Goal: Information Seeking & Learning: Learn about a topic

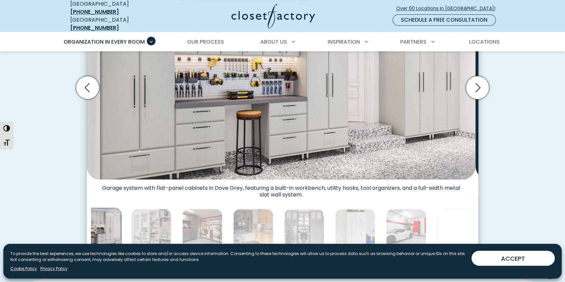
scroll to position [266, 0]
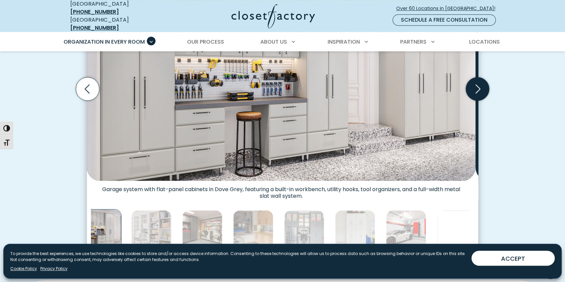
click at [478, 101] on icon "Next slide" at bounding box center [477, 88] width 23 height 23
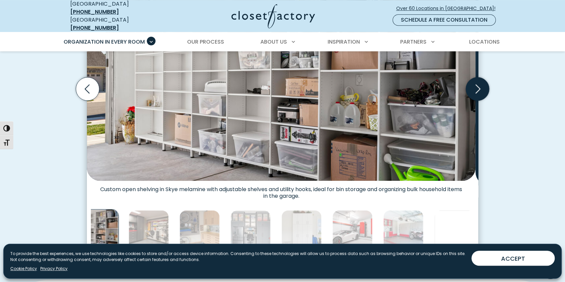
click at [478, 101] on icon "Next slide" at bounding box center [477, 88] width 23 height 23
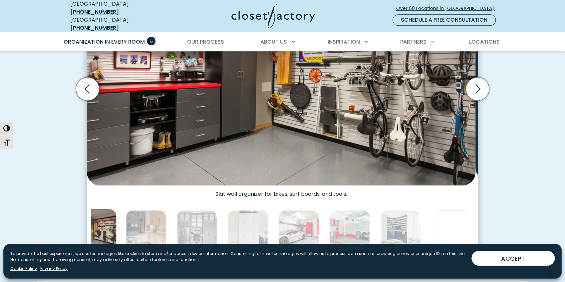
drag, startPoint x: 508, startPoint y: 260, endPoint x: 506, endPoint y: 248, distance: 12.3
click at [509, 259] on button "ACCEPT" at bounding box center [513, 258] width 83 height 15
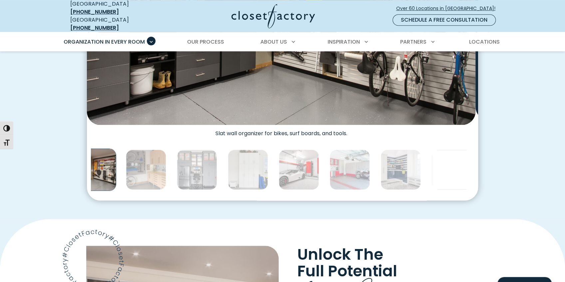
scroll to position [333, 0]
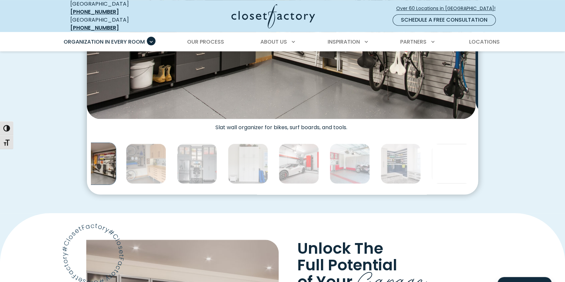
click at [116, 185] on img "Thumbnail Gallery" at bounding box center [95, 164] width 42 height 42
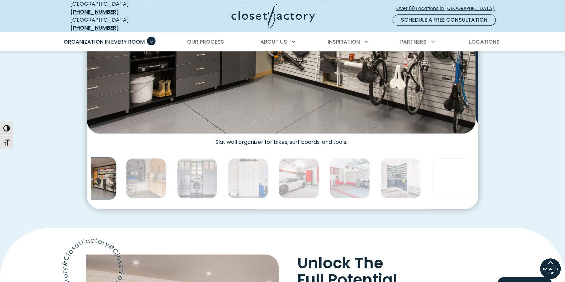
scroll to position [311, 0]
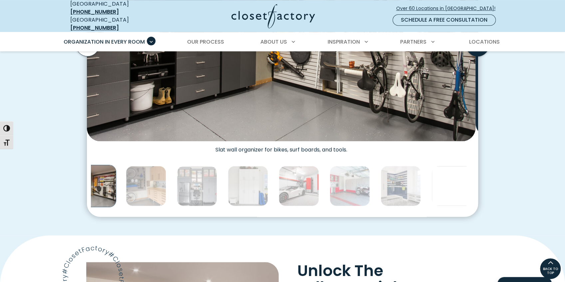
click at [482, 56] on icon "Next slide" at bounding box center [477, 44] width 23 height 23
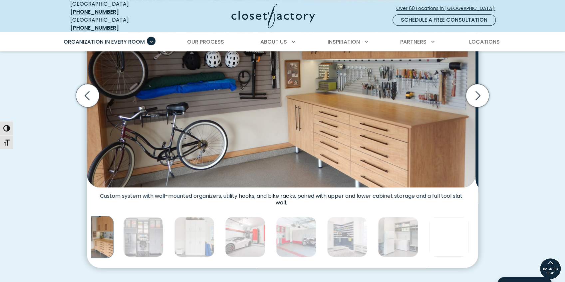
scroll to position [244, 0]
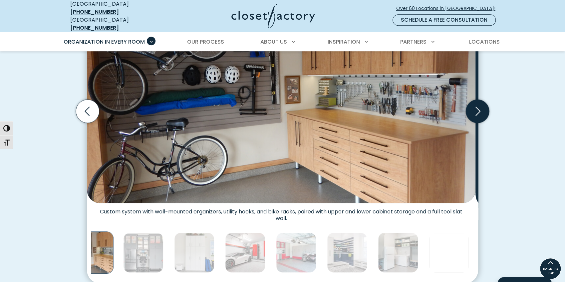
click at [477, 116] on icon "Next slide" at bounding box center [478, 111] width 5 height 9
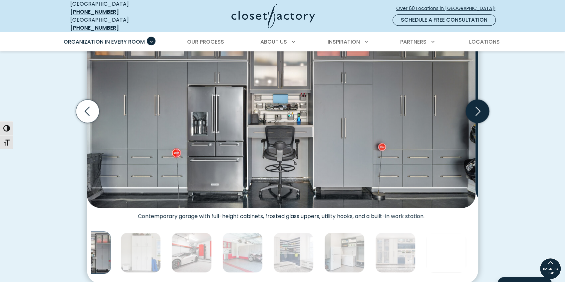
click at [477, 116] on icon "Next slide" at bounding box center [478, 111] width 5 height 9
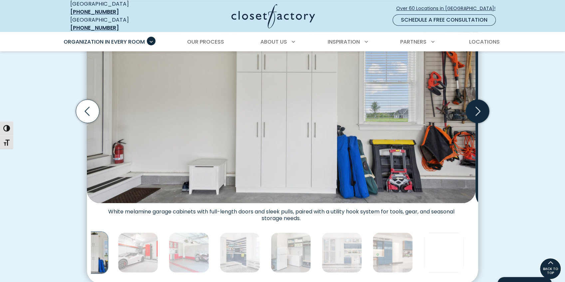
click at [477, 116] on icon "Next slide" at bounding box center [478, 111] width 5 height 9
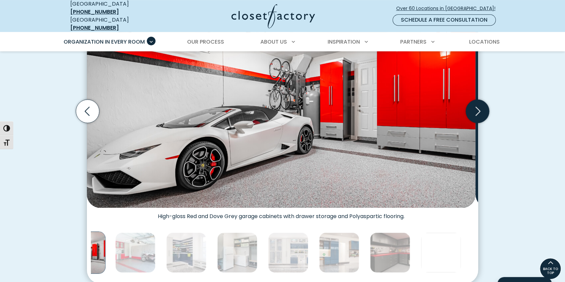
click at [477, 116] on icon "Next slide" at bounding box center [478, 111] width 5 height 9
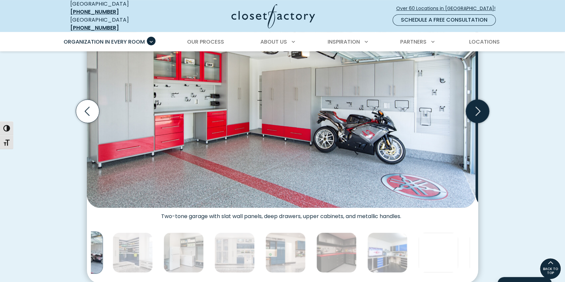
click at [477, 116] on icon "Next slide" at bounding box center [478, 111] width 5 height 9
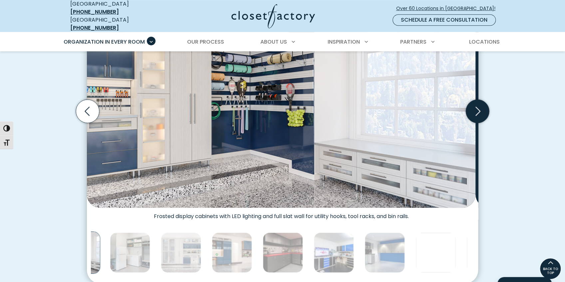
click at [477, 116] on icon "Next slide" at bounding box center [478, 111] width 5 height 9
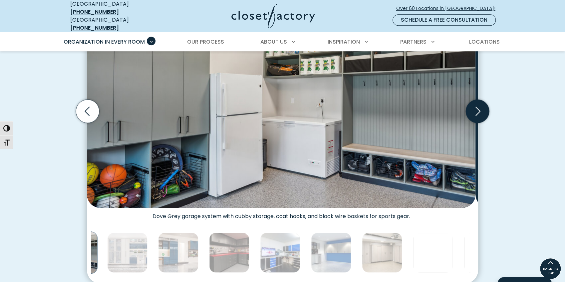
click at [477, 116] on icon "Next slide" at bounding box center [478, 111] width 5 height 9
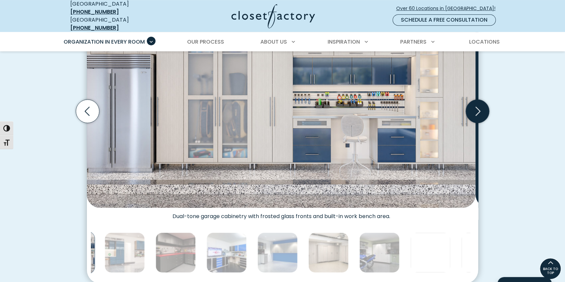
click at [477, 116] on icon "Next slide" at bounding box center [478, 111] width 5 height 9
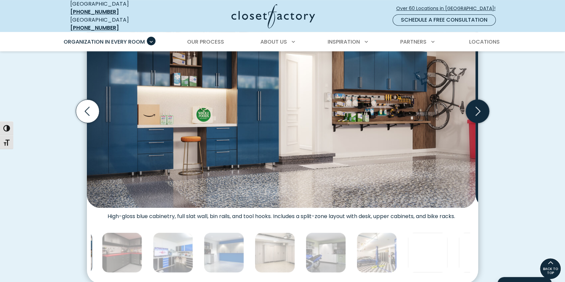
click at [477, 116] on icon "Next slide" at bounding box center [478, 111] width 5 height 9
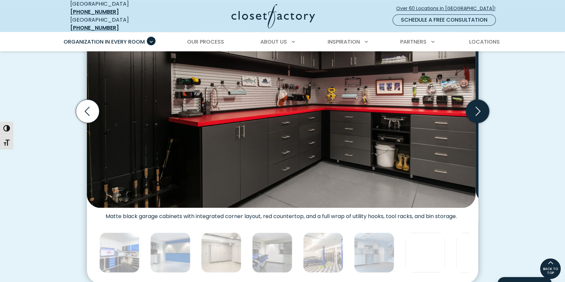
click at [477, 116] on icon "Next slide" at bounding box center [478, 111] width 5 height 9
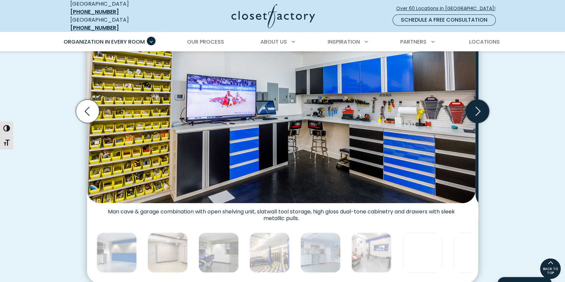
click at [477, 116] on icon "Next slide" at bounding box center [478, 111] width 5 height 9
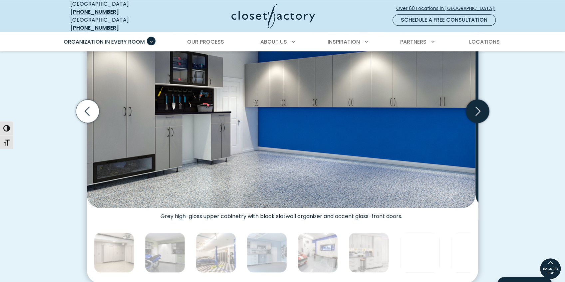
click at [479, 123] on icon "Next slide" at bounding box center [477, 111] width 23 height 23
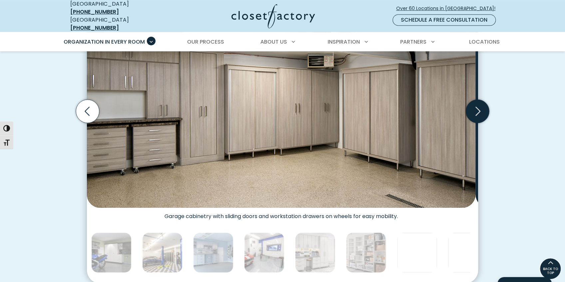
click at [479, 123] on icon "Next slide" at bounding box center [477, 111] width 23 height 23
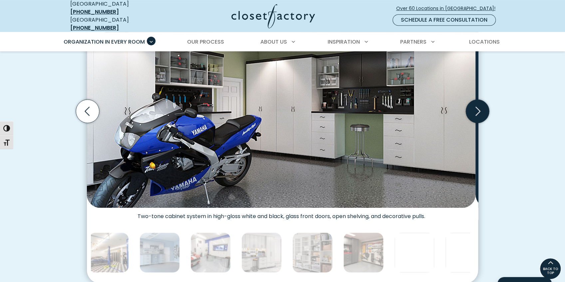
click at [479, 123] on icon "Next slide" at bounding box center [477, 111] width 23 height 23
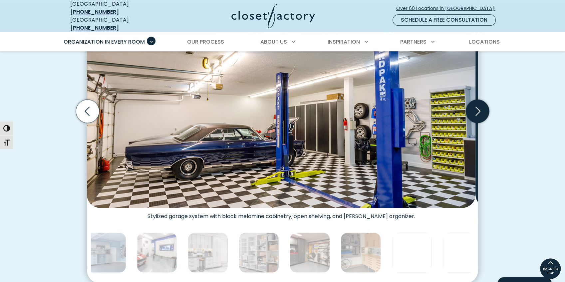
click at [479, 123] on icon "Next slide" at bounding box center [477, 111] width 23 height 23
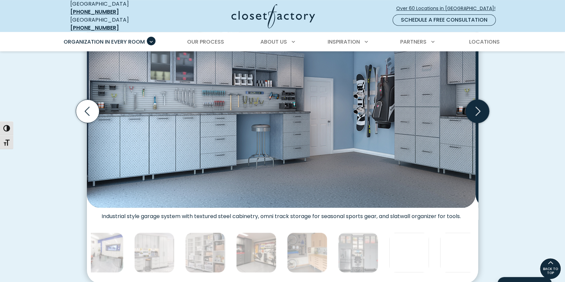
click at [479, 123] on icon "Next slide" at bounding box center [477, 111] width 23 height 23
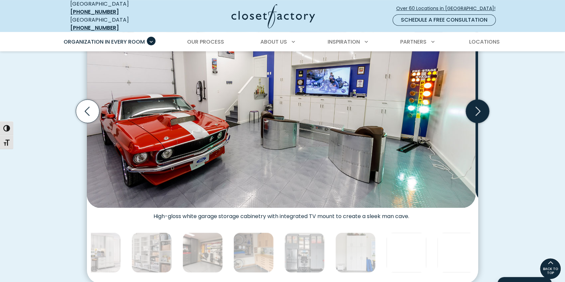
click at [479, 123] on icon "Next slide" at bounding box center [477, 111] width 23 height 23
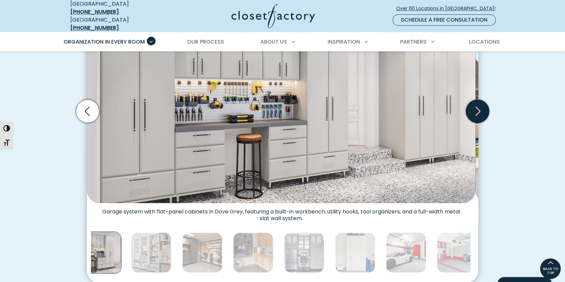
click at [479, 123] on icon "Next slide" at bounding box center [477, 111] width 23 height 23
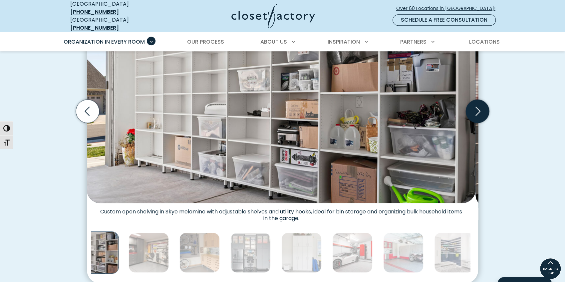
click at [478, 116] on icon "Next slide" at bounding box center [478, 111] width 5 height 9
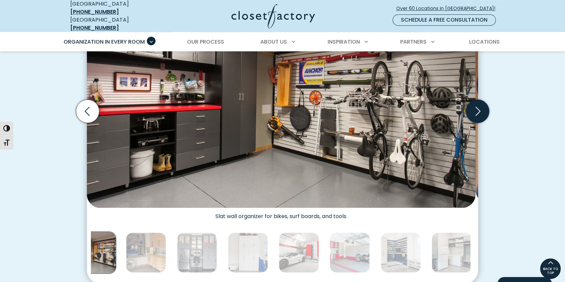
click at [478, 116] on icon "Next slide" at bounding box center [478, 111] width 5 height 9
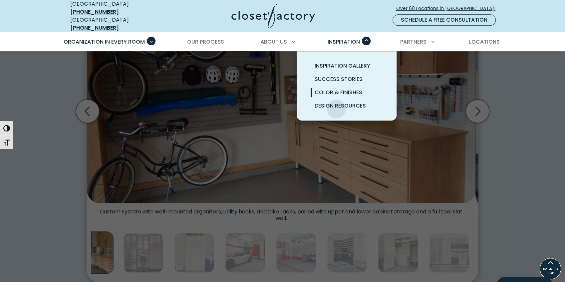
click at [336, 96] on span "Color & Finishes" at bounding box center [339, 93] width 48 height 8
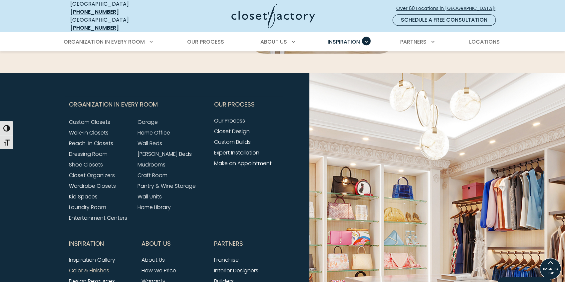
scroll to position [1954, 0]
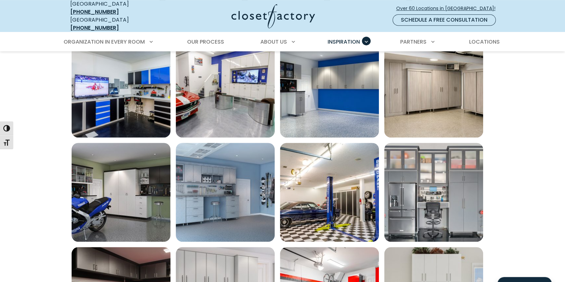
scroll to position [266, 0]
